Goal: Task Accomplishment & Management: Complete application form

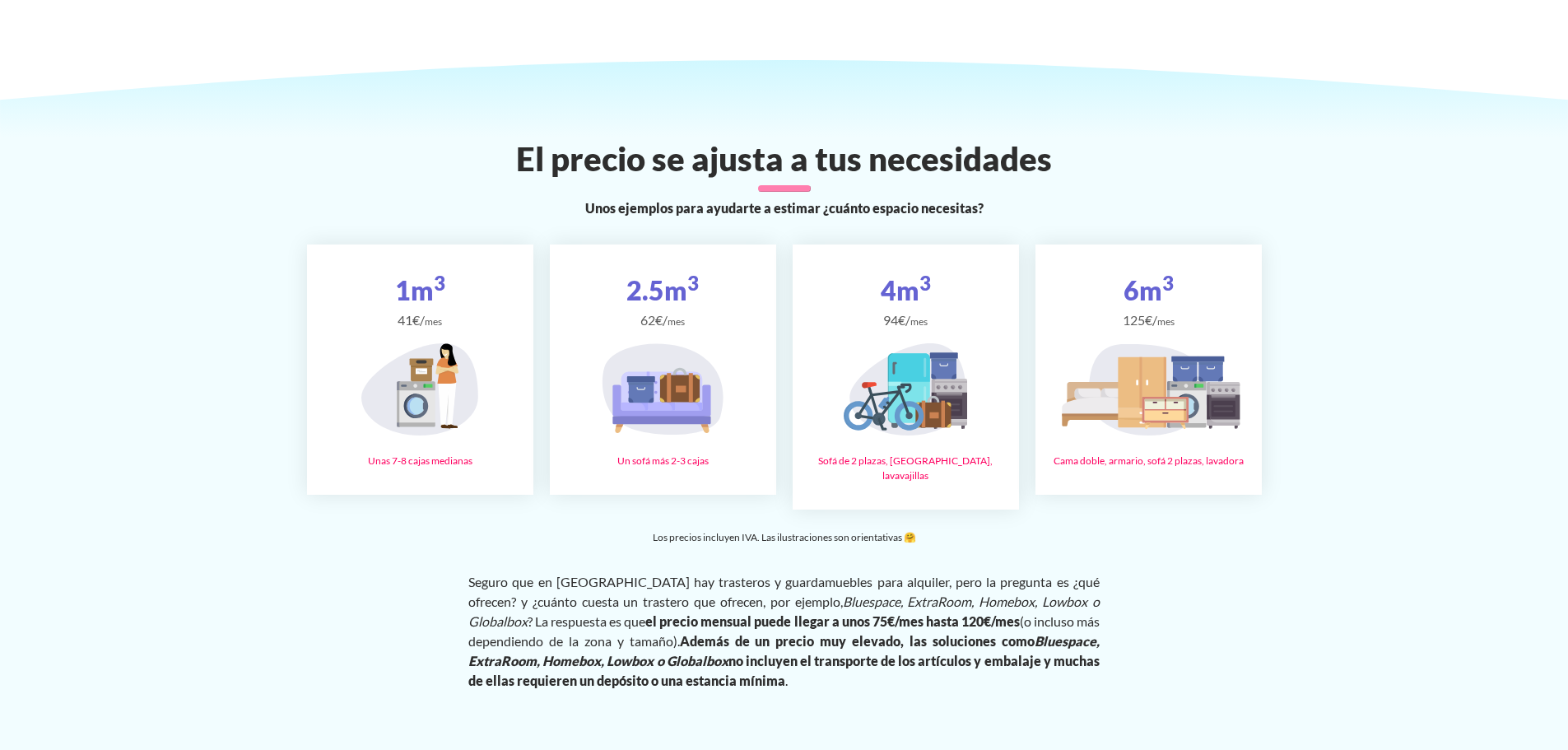
scroll to position [2601, 0]
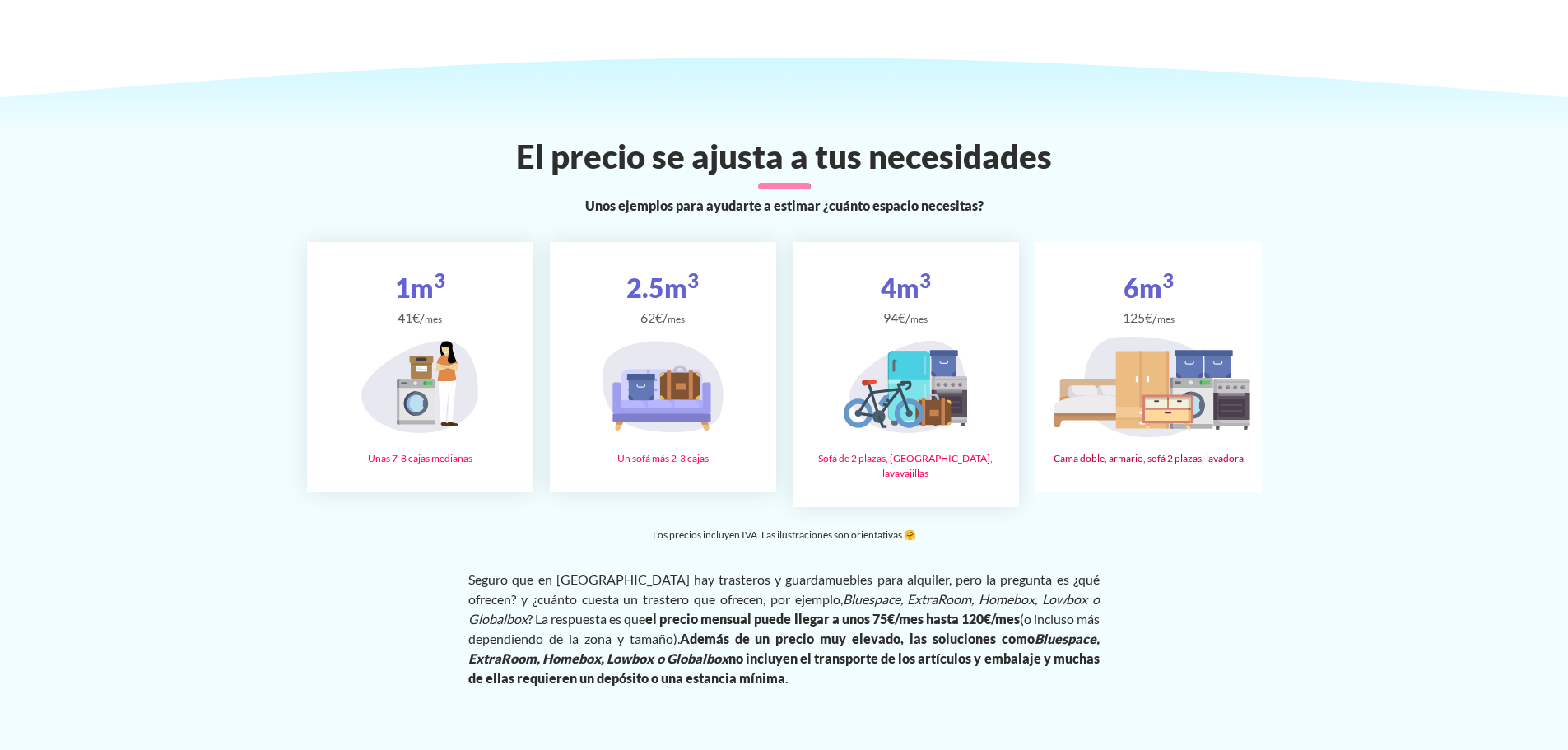
click at [1155, 351] on icon at bounding box center [1155, 379] width 26 height 56
